Goal: Task Accomplishment & Management: Use online tool/utility

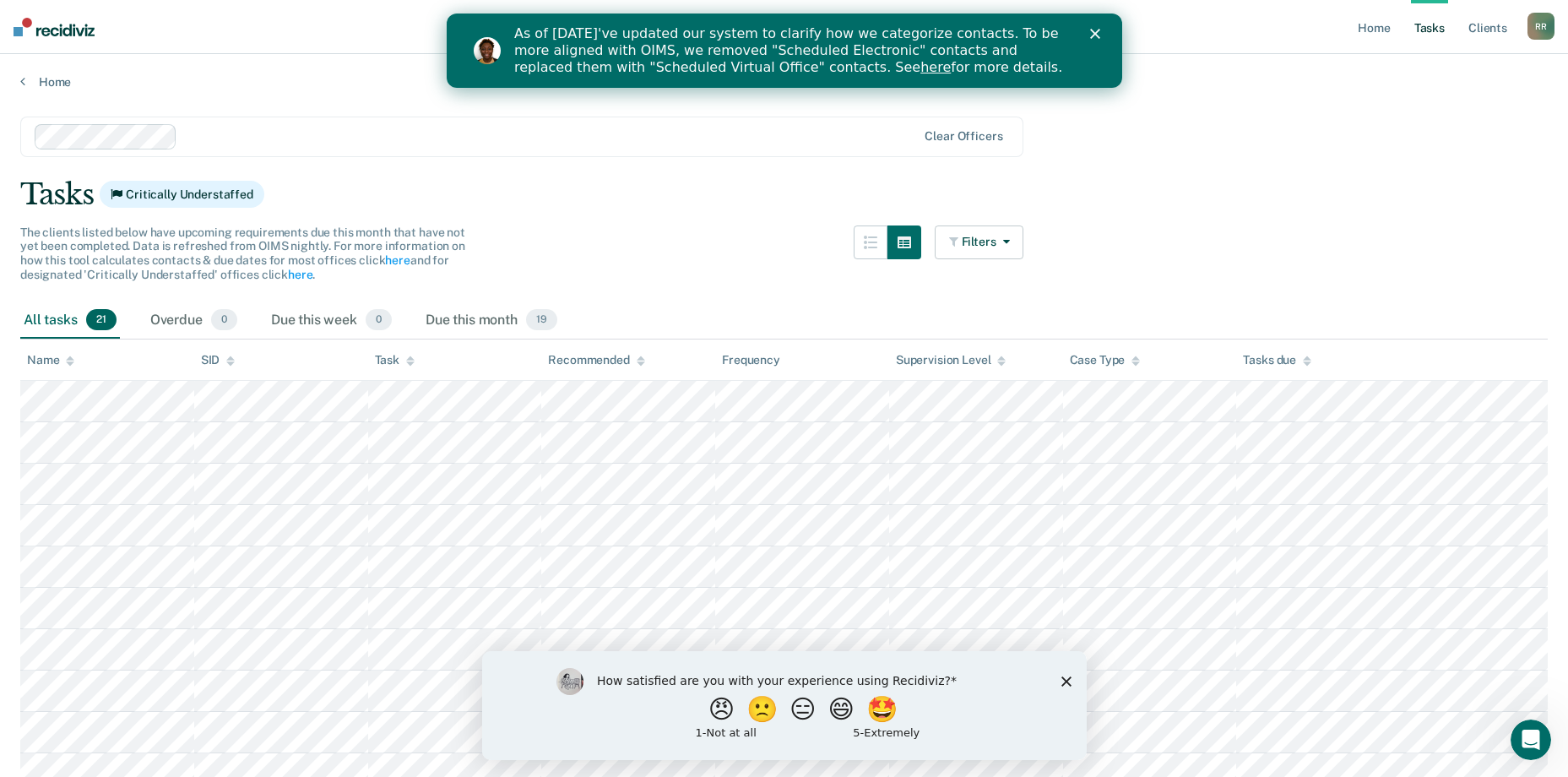
click at [1064, 679] on polygon "Close survey" at bounding box center [1065, 680] width 10 height 10
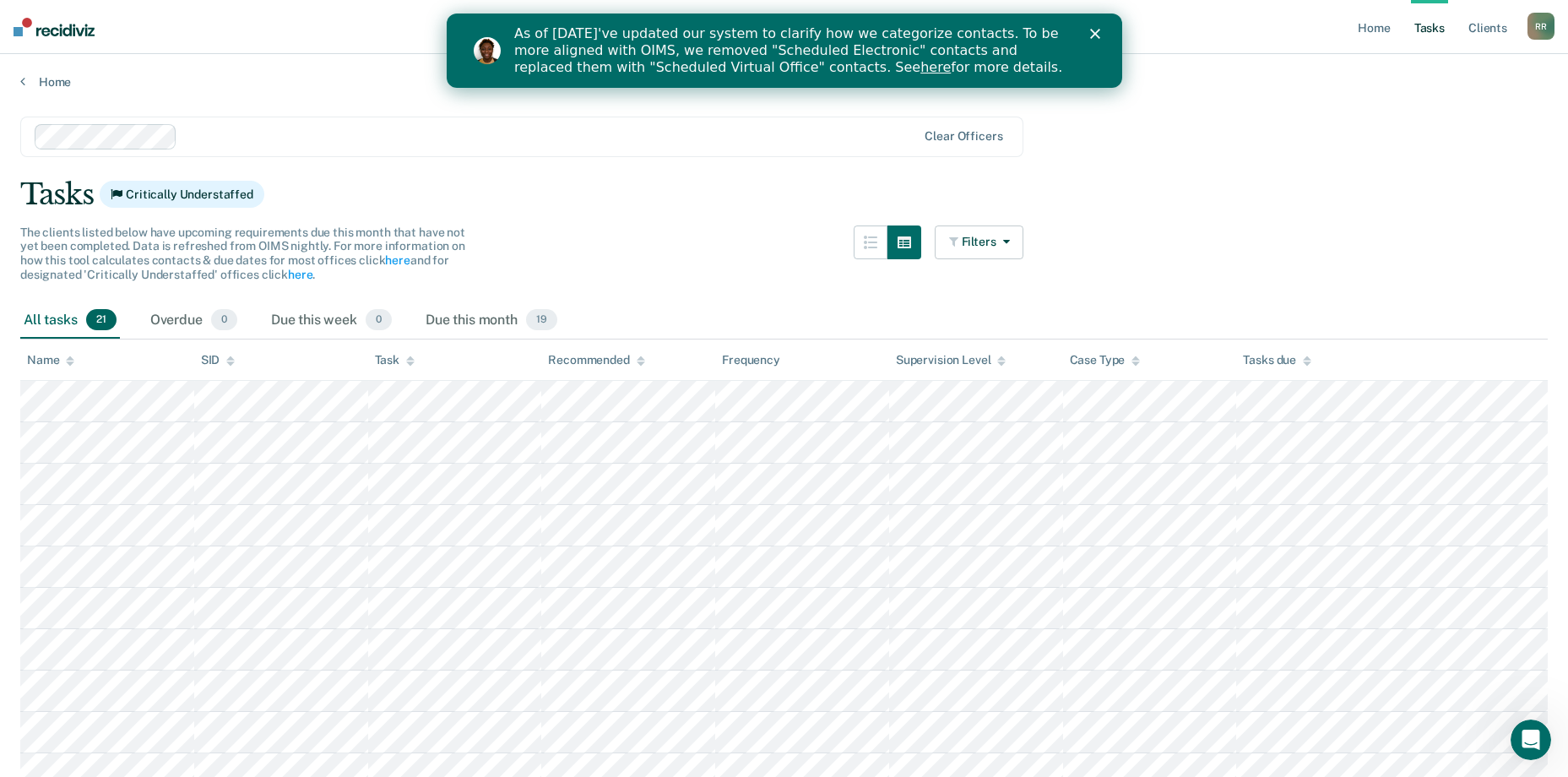
click at [1095, 35] on polygon "Close" at bounding box center [1094, 33] width 10 height 10
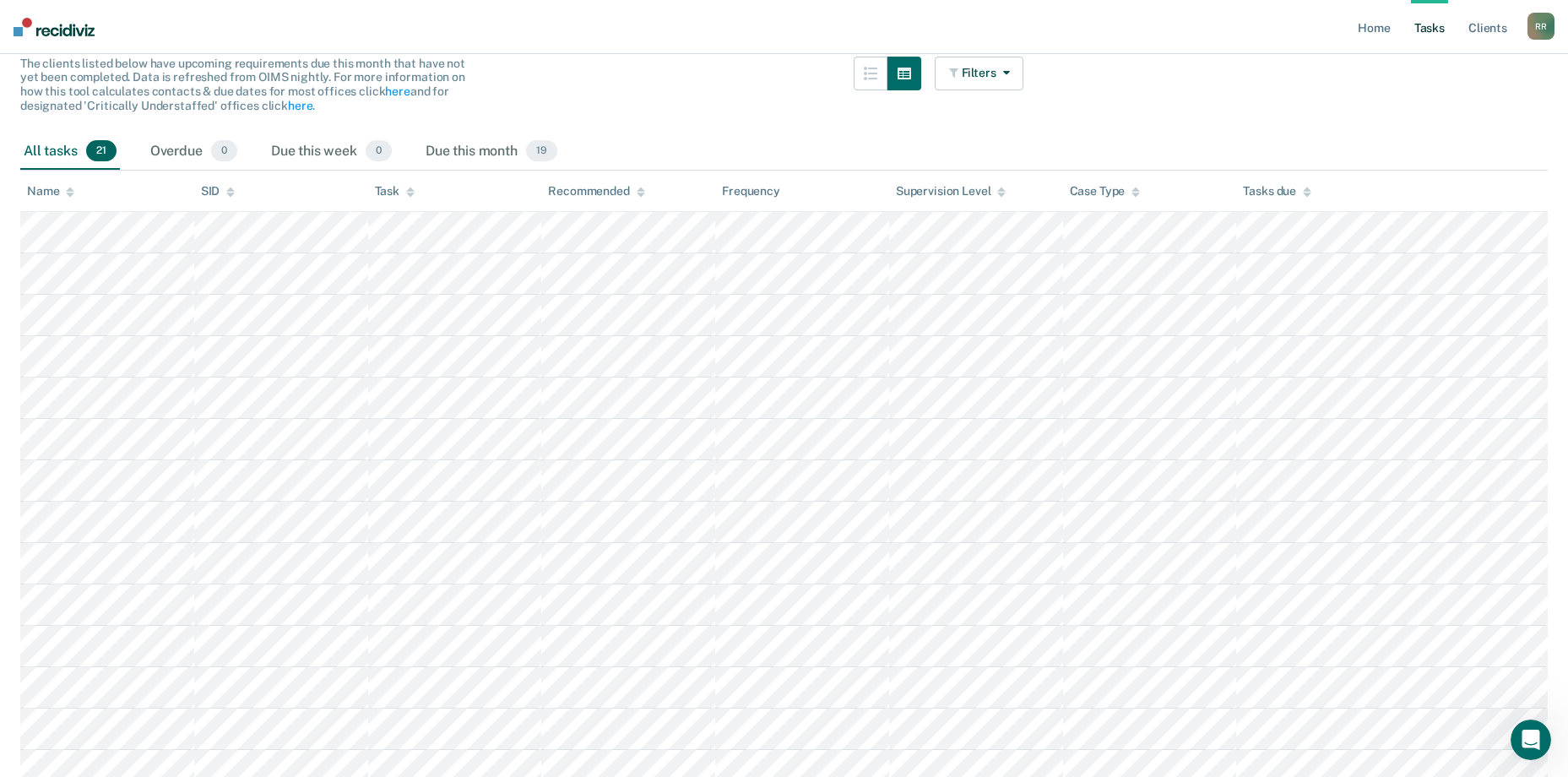
scroll to position [568, 0]
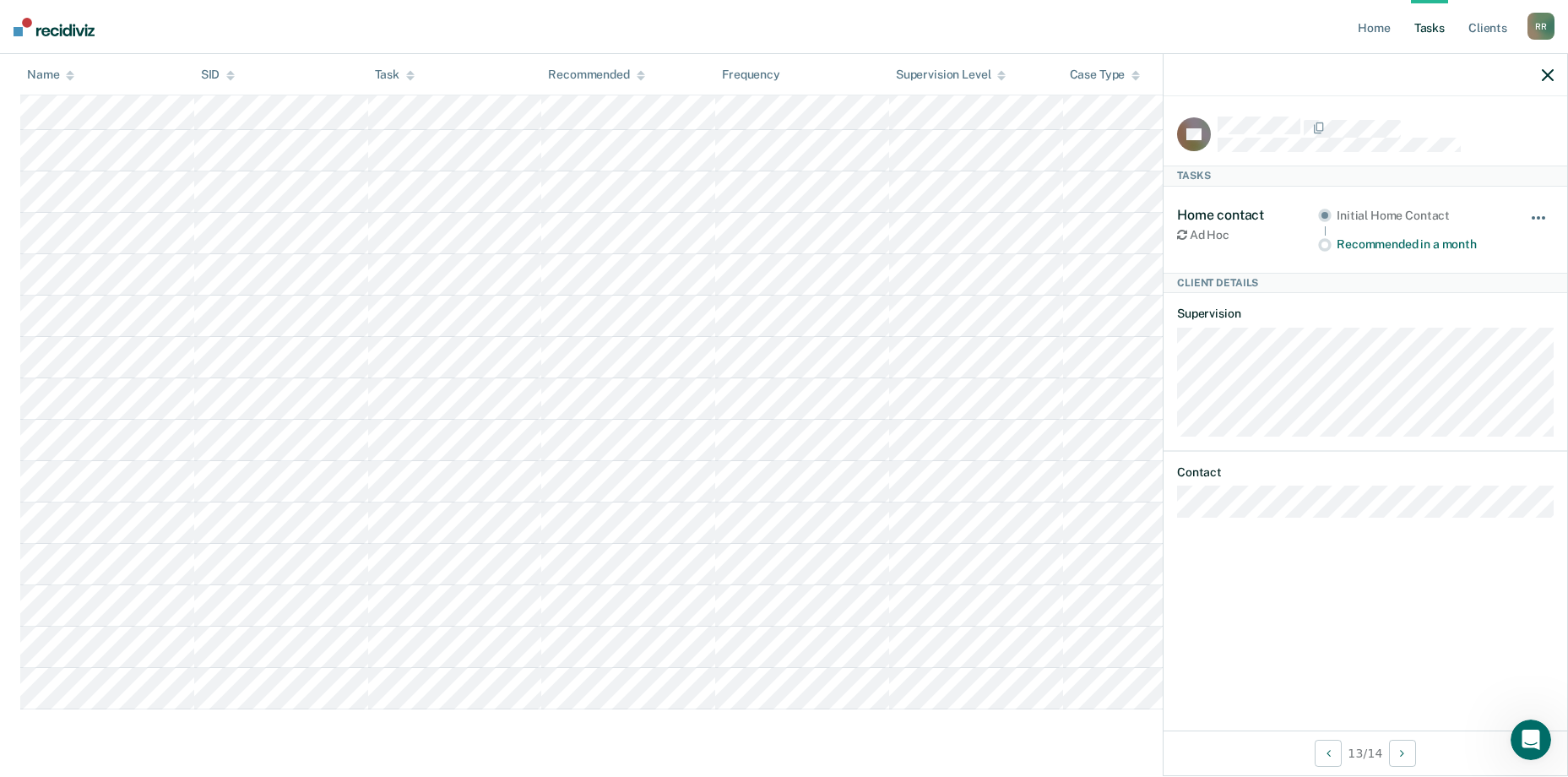
click at [1535, 217] on span "button" at bounding box center [1534, 218] width 4 height 4
click at [1298, 254] on div "Home contact Ad Hoc Initial Home Contact Recommended in a month Hide from tasks…" at bounding box center [1364, 230] width 376 height 86
click at [1202, 216] on div "Home contact" at bounding box center [1247, 215] width 141 height 16
click at [1496, 33] on link "Client s" at bounding box center [1487, 27] width 46 height 54
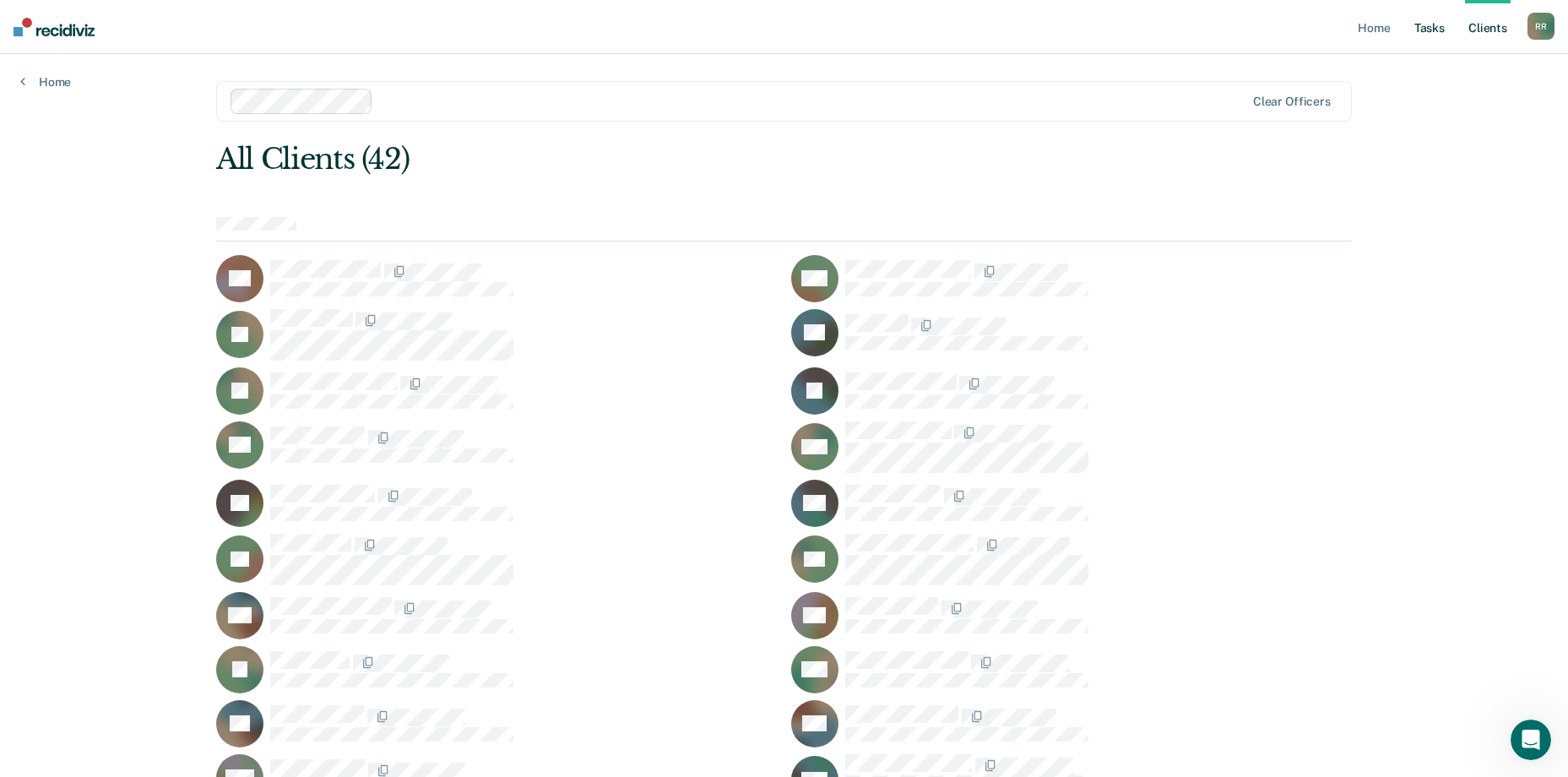
click at [1443, 33] on link "Tasks" at bounding box center [1430, 27] width 37 height 54
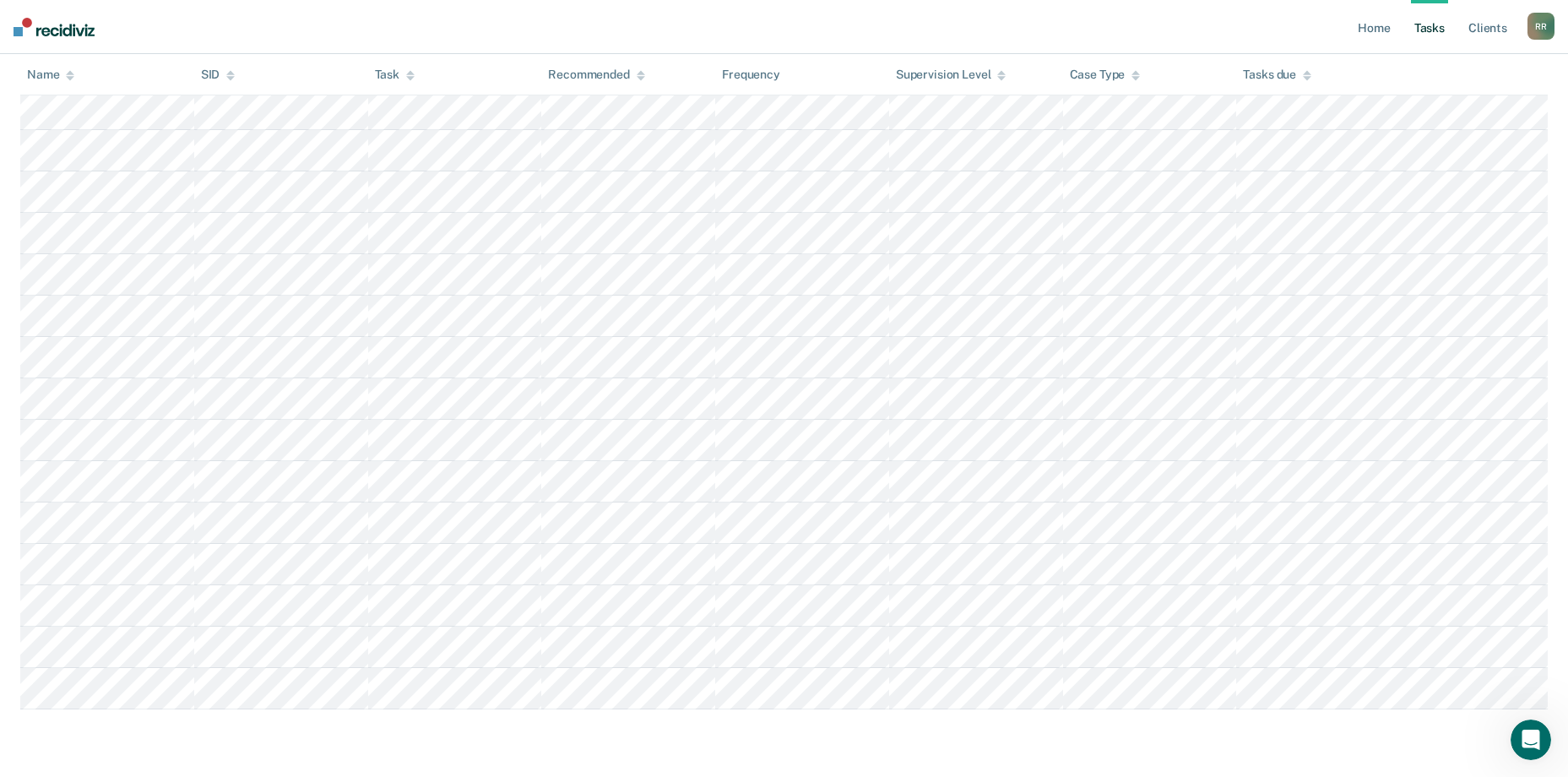
scroll to position [568, 0]
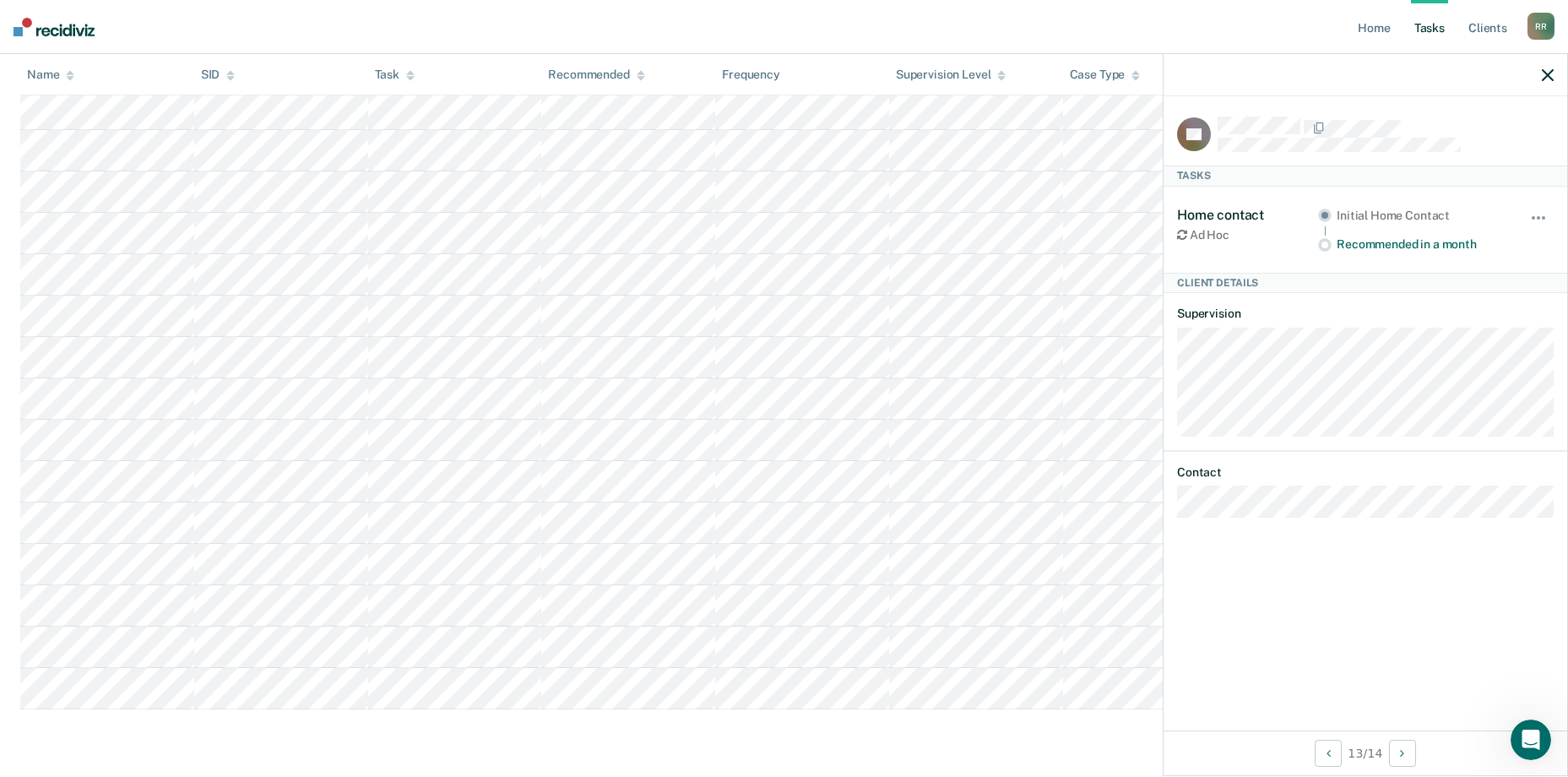
click at [1205, 236] on div "Ad Hoc" at bounding box center [1247, 234] width 141 height 14
click at [1343, 239] on div "Recommended in a month" at bounding box center [1421, 244] width 170 height 14
click at [1533, 738] on icon "Open Intercom Messenger" at bounding box center [1529, 738] width 28 height 28
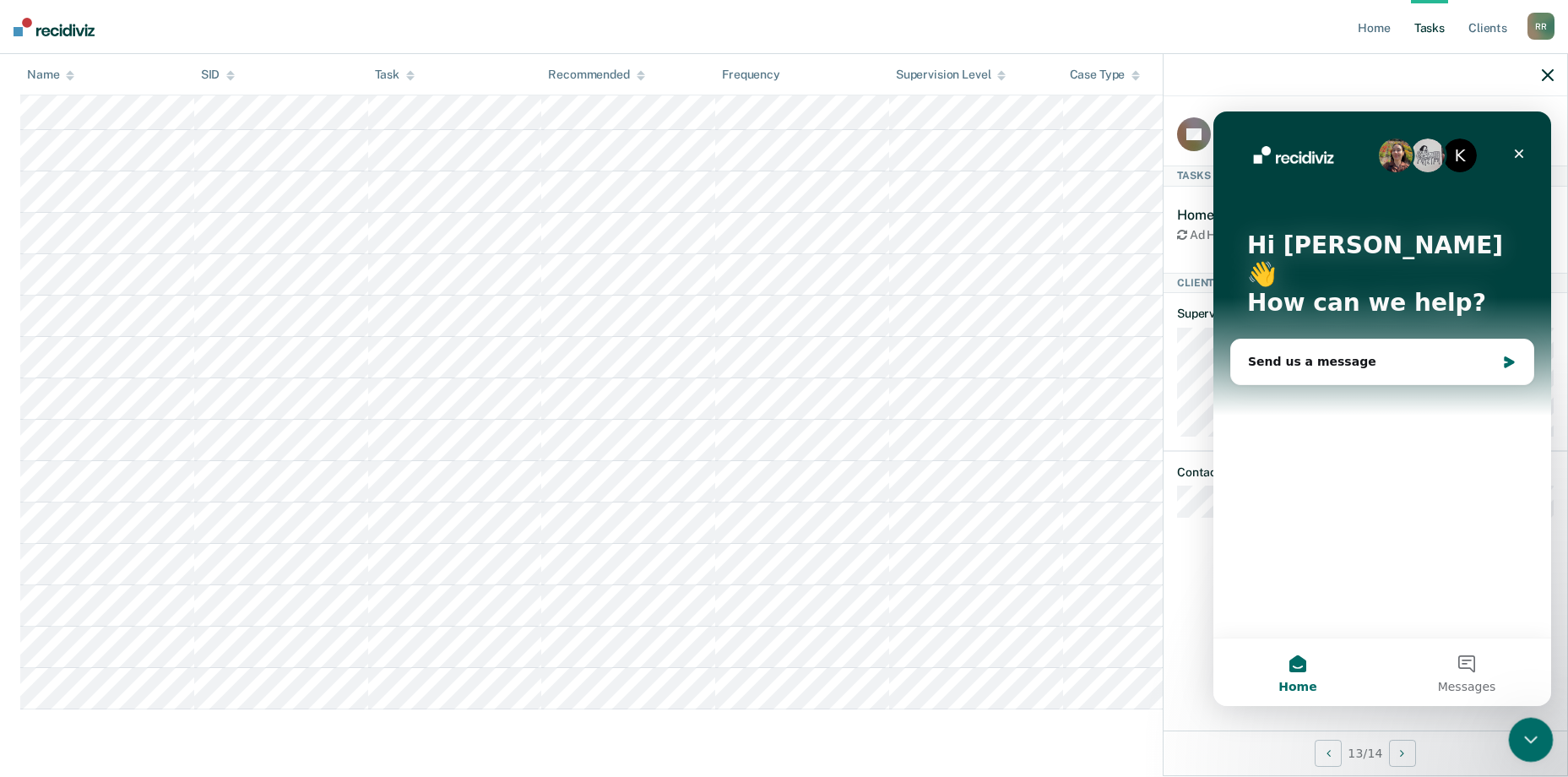
scroll to position [0, 0]
click at [1514, 156] on icon "Close" at bounding box center [1519, 153] width 14 height 14
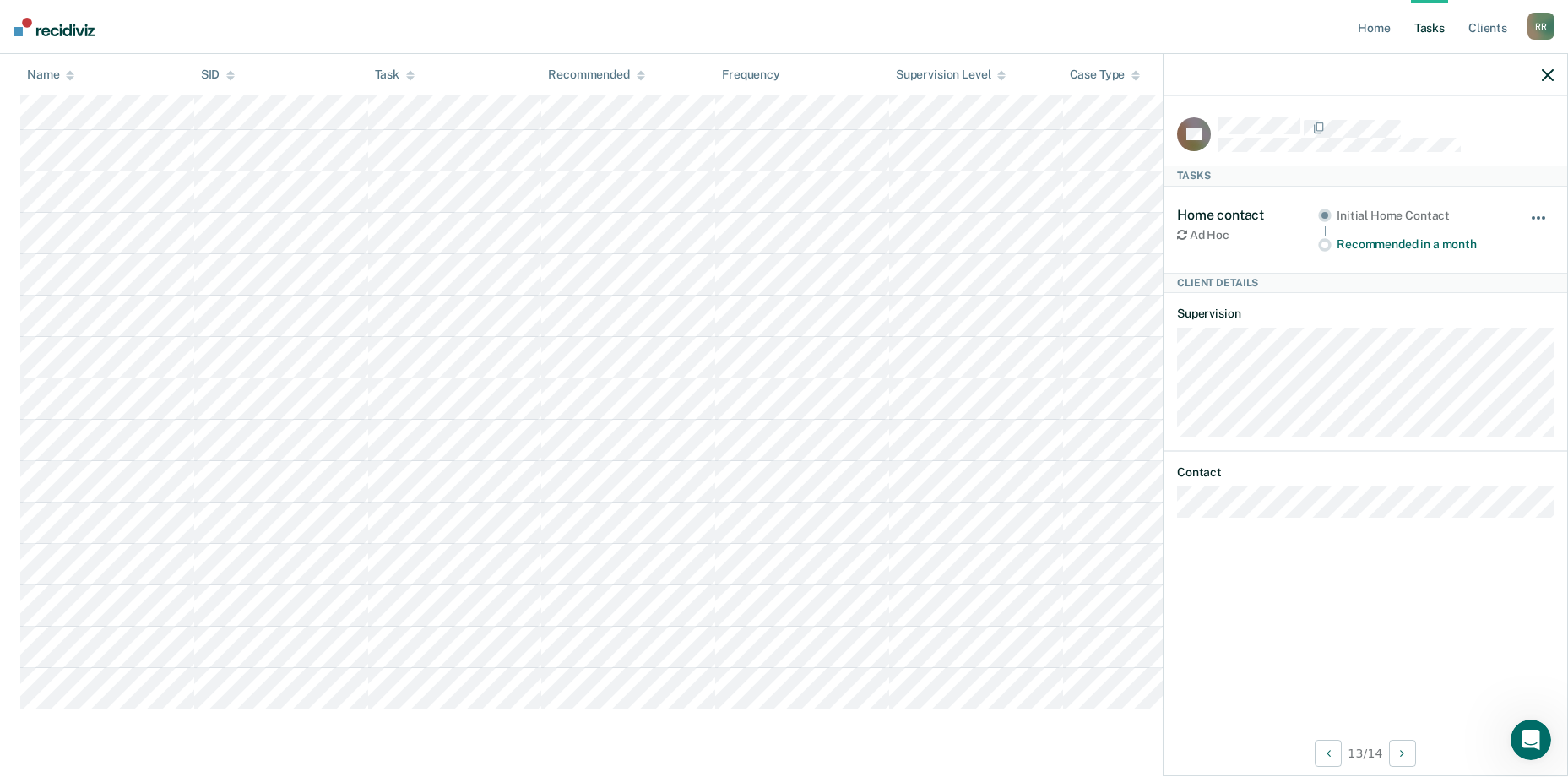
click at [1544, 213] on button "button" at bounding box center [1539, 226] width 29 height 27
click at [1354, 610] on div "RR Tasks Home contact Ad Hoc Initial Home Contact Recommended in a month Hide f…" at bounding box center [1365, 414] width 403 height 634
click at [1544, 69] on icon "button" at bounding box center [1548, 74] width 12 height 12
